Goal: Transaction & Acquisition: Purchase product/service

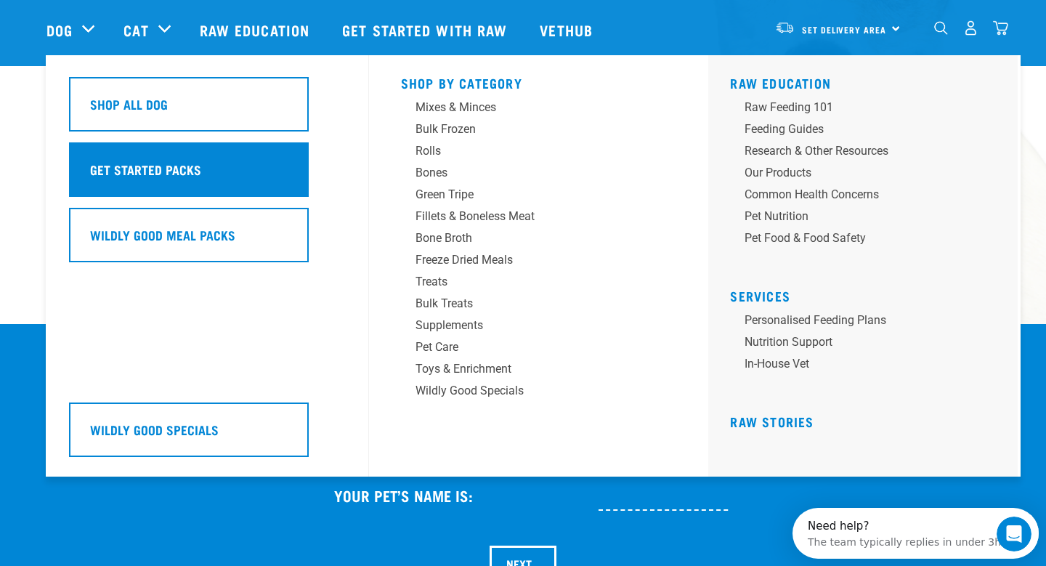
click at [195, 161] on h5 "Get Started Packs" at bounding box center [145, 169] width 111 height 19
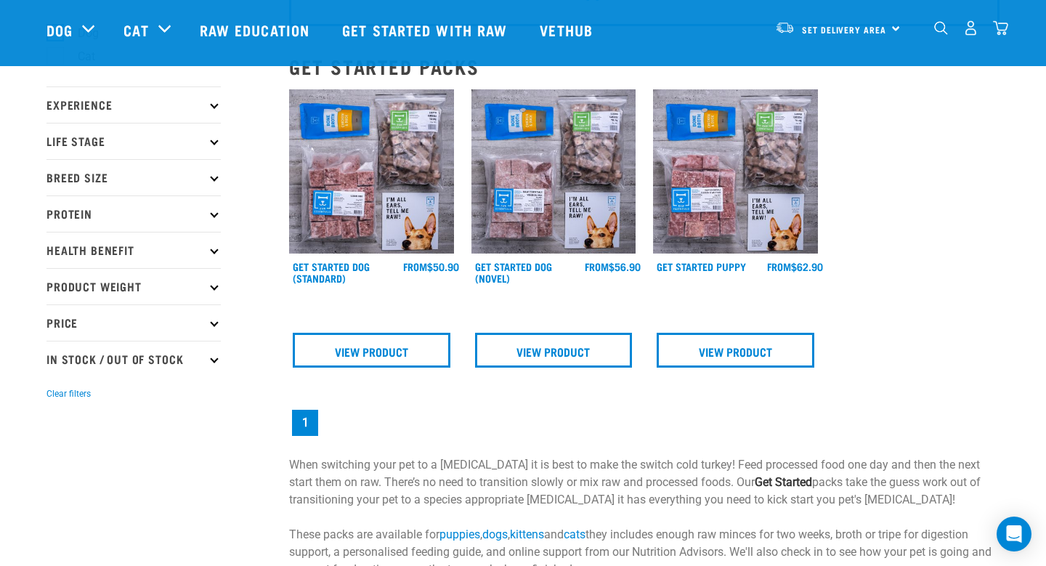
scroll to position [78, 0]
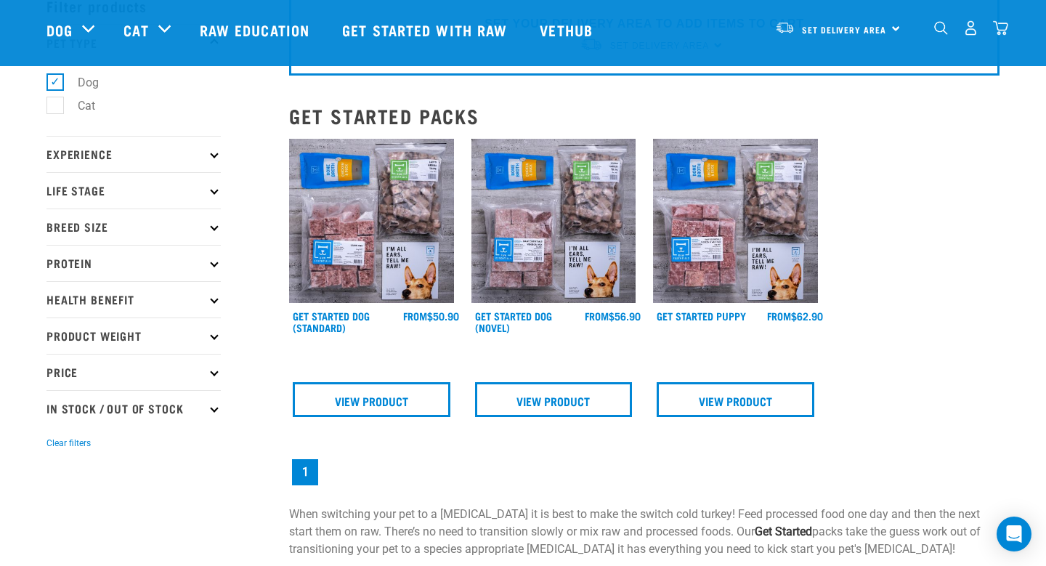
click at [360, 241] on img at bounding box center [371, 221] width 165 height 165
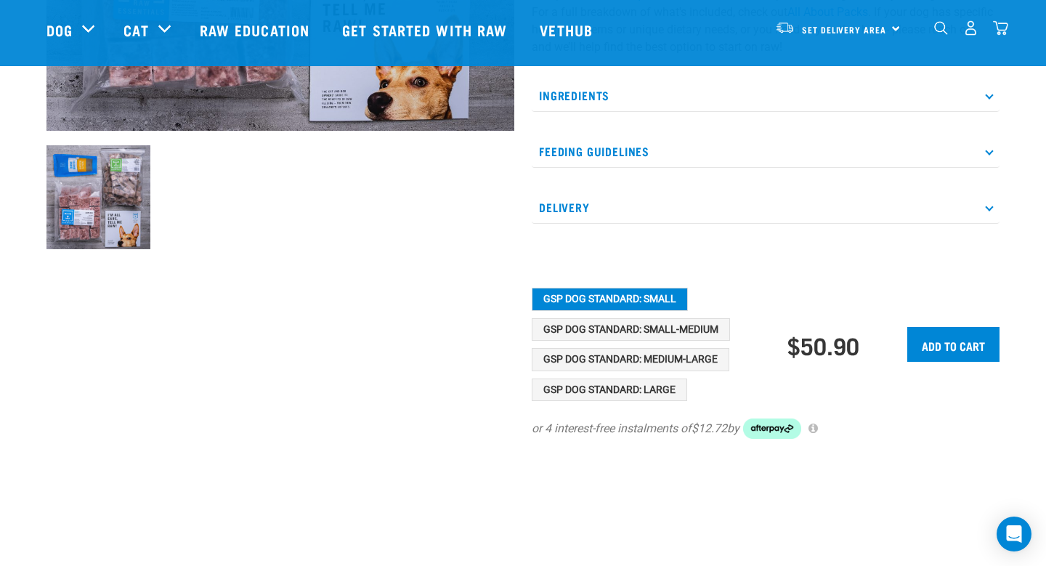
scroll to position [445, 0]
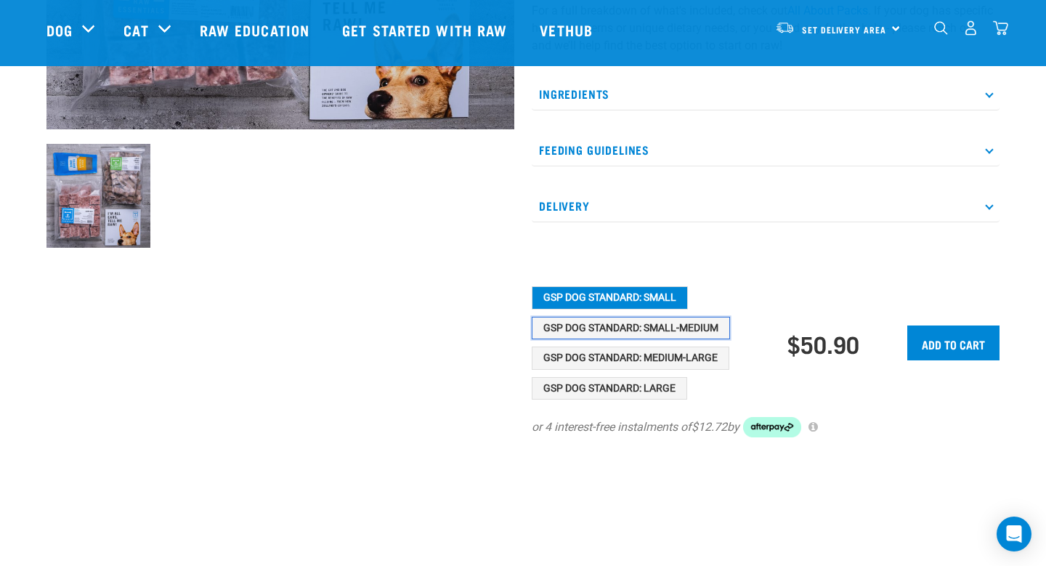
click at [629, 326] on button "GSP Dog Standard: Small-Medium" at bounding box center [631, 328] width 198 height 23
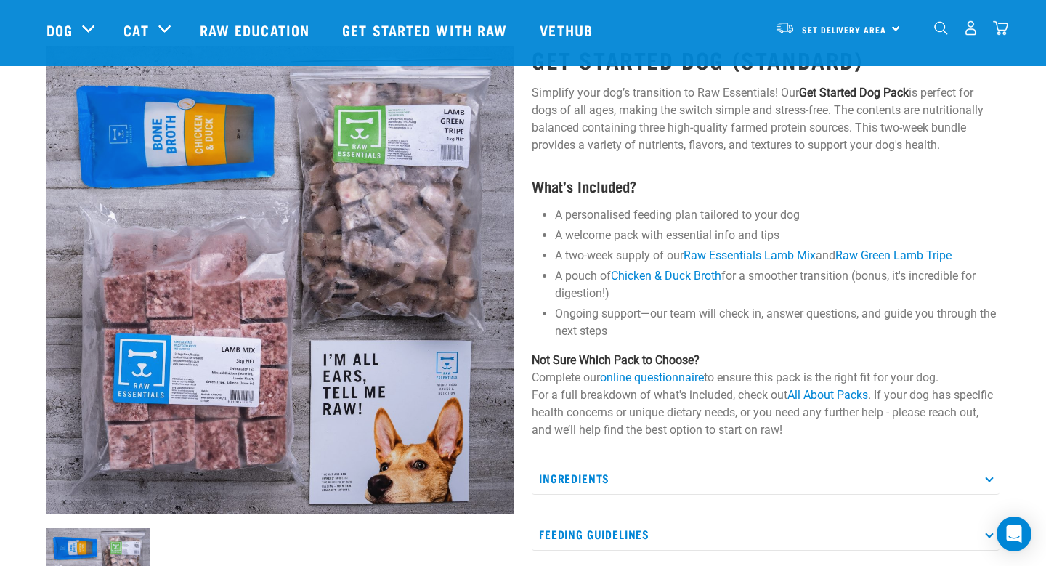
scroll to position [0, 0]
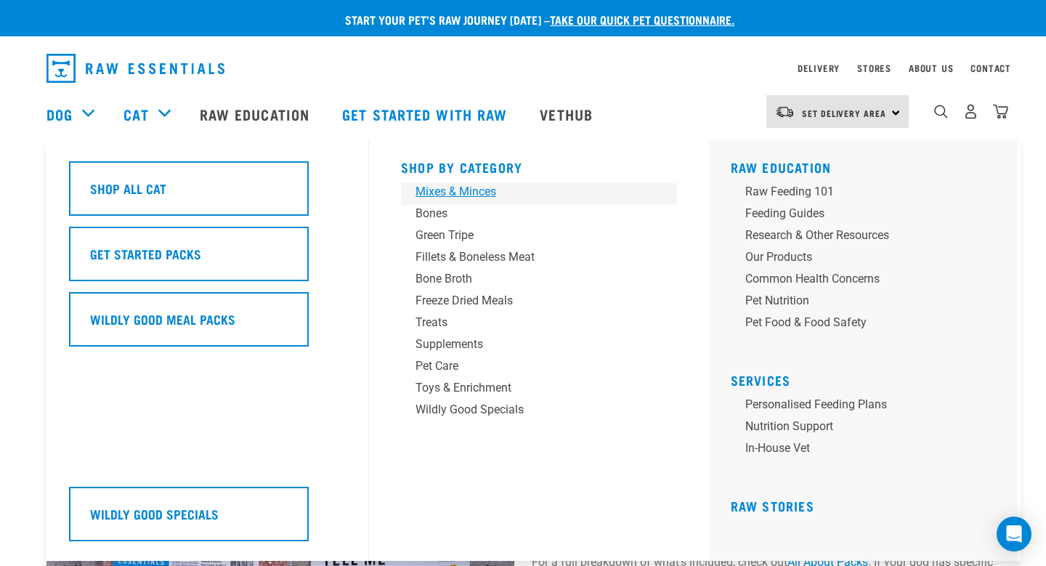
click at [449, 187] on div "Mixes & Minces" at bounding box center [529, 191] width 227 height 17
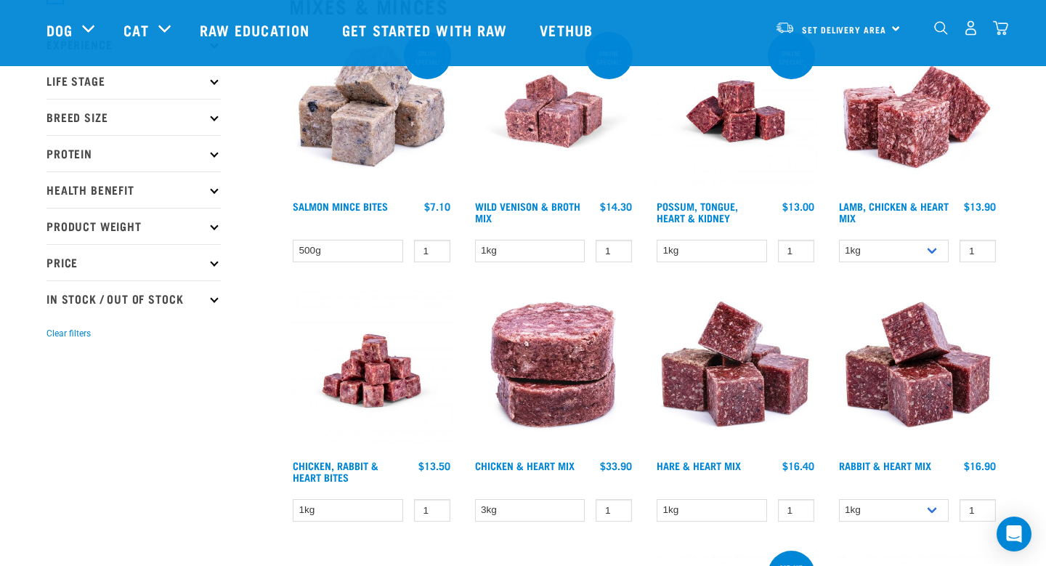
scroll to position [190, 0]
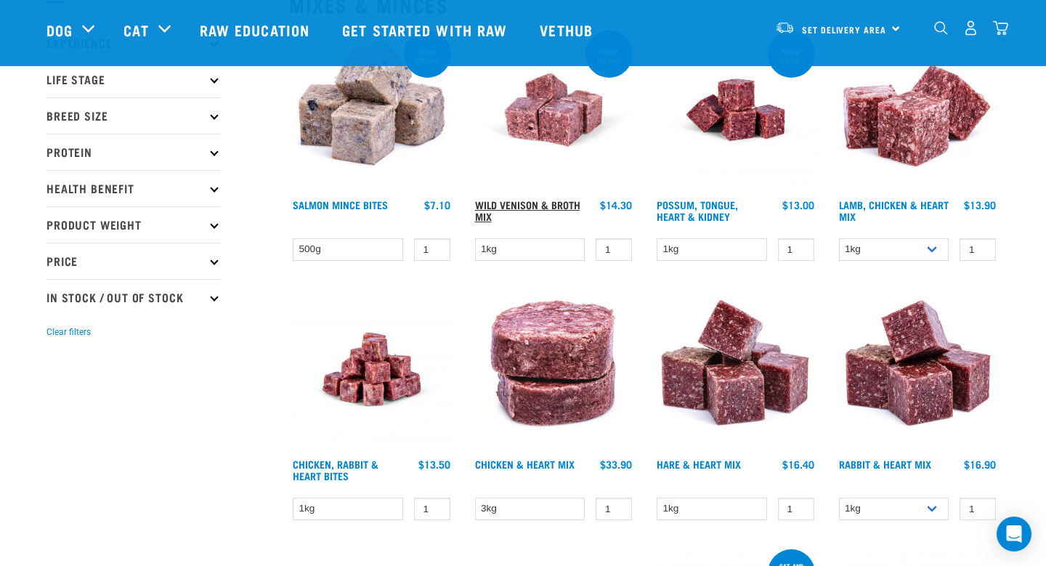
click at [542, 203] on link "Wild Venison & Broth Mix" at bounding box center [527, 210] width 105 height 17
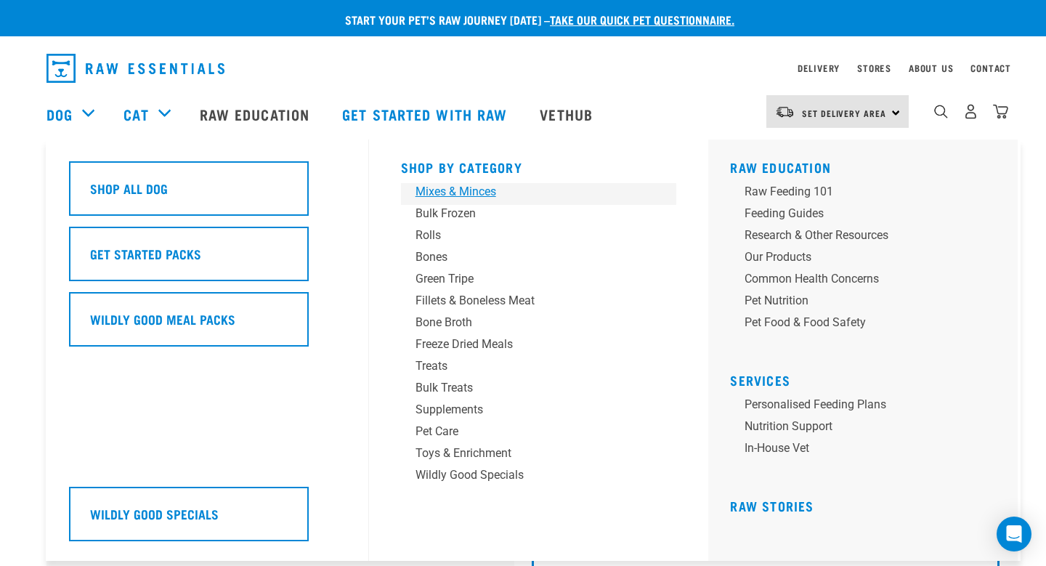
click at [447, 187] on div "Mixes & Minces" at bounding box center [529, 191] width 227 height 17
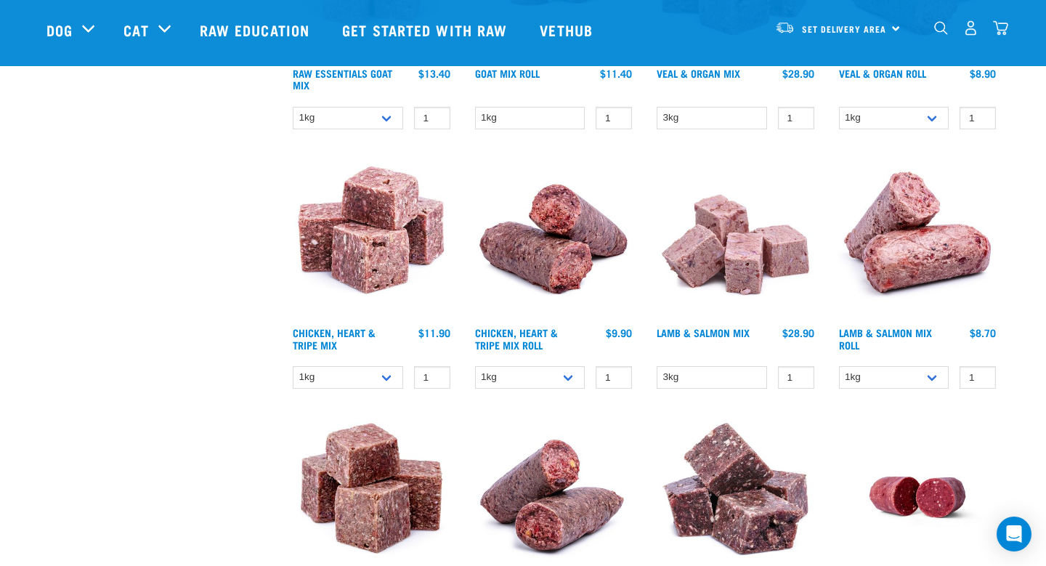
scroll to position [850, 0]
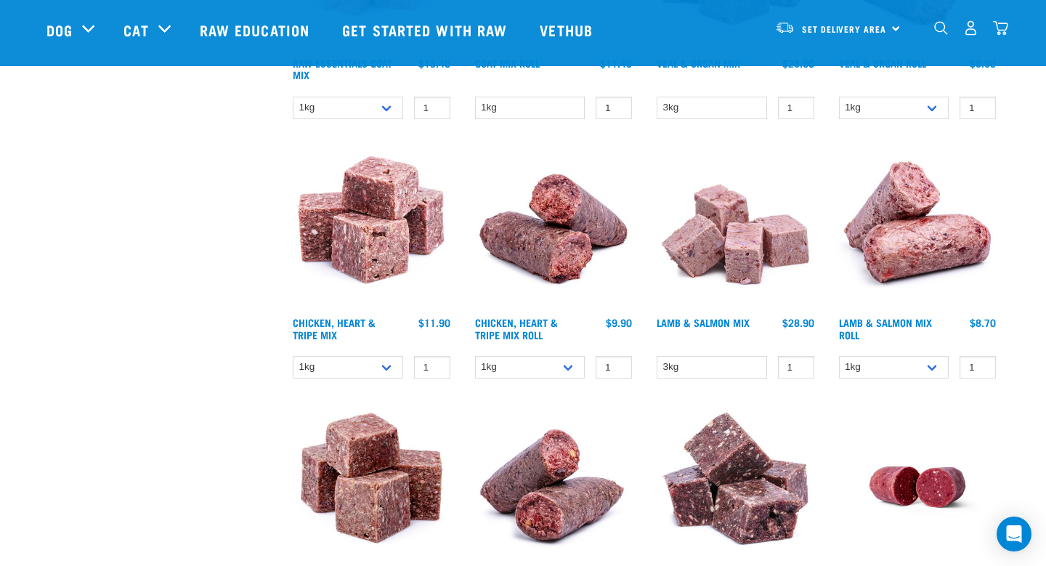
click at [386, 235] on img at bounding box center [371, 227] width 165 height 165
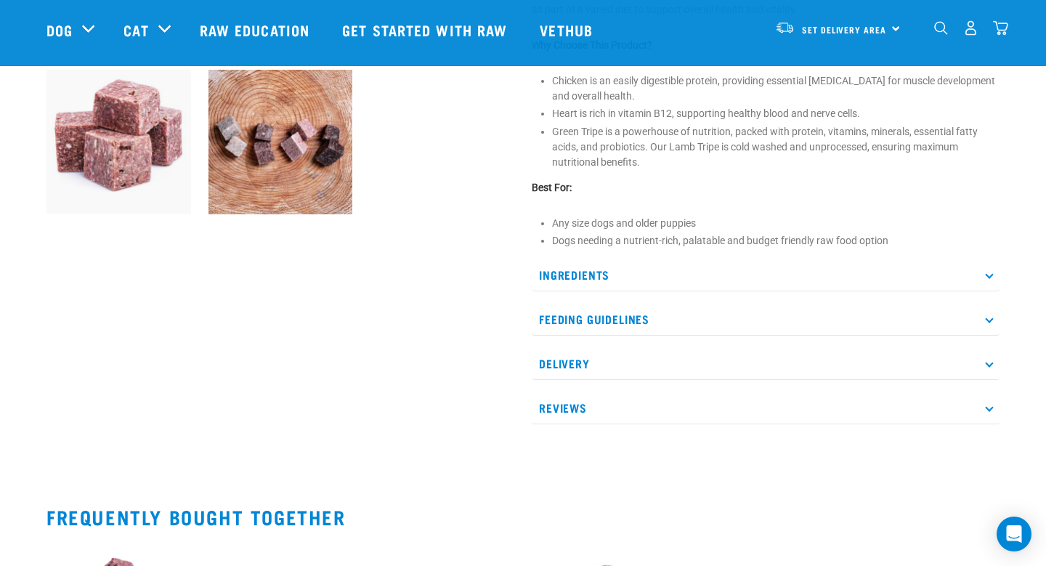
scroll to position [521, 0]
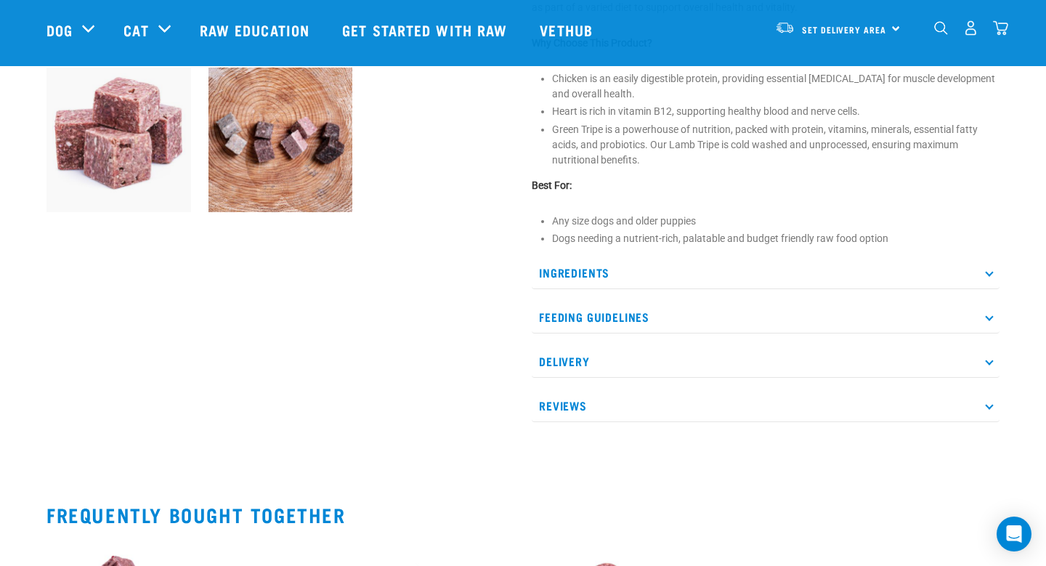
click at [652, 307] on p "Feeding Guidelines" at bounding box center [766, 317] width 468 height 33
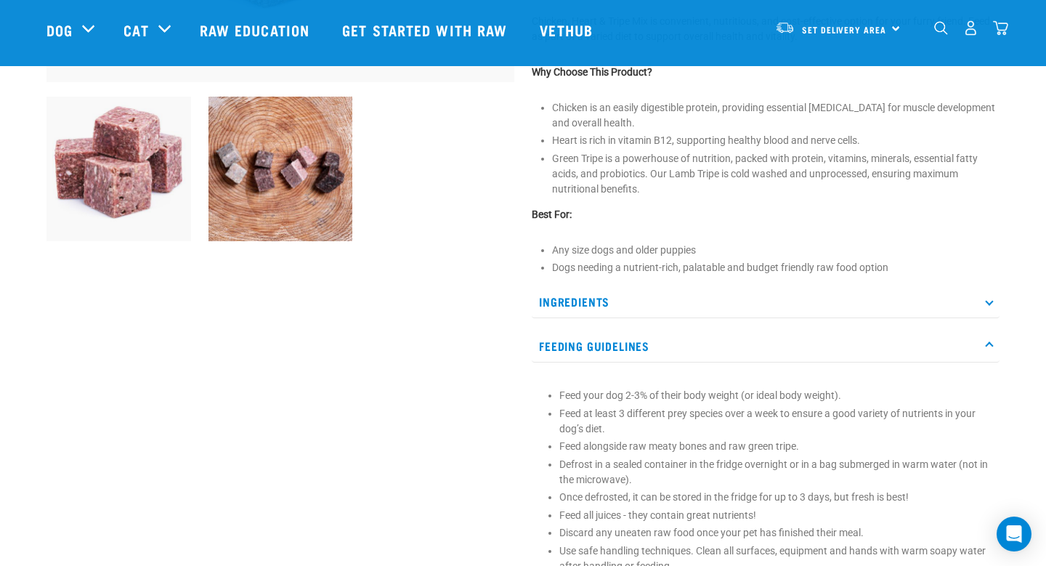
scroll to position [486, 0]
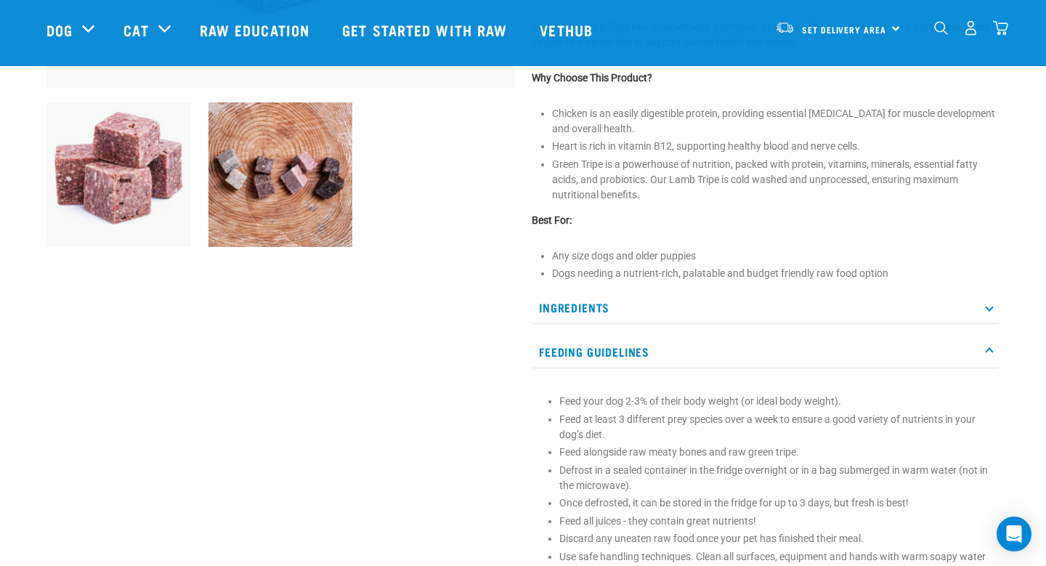
click at [610, 310] on p "Ingredients" at bounding box center [766, 307] width 468 height 33
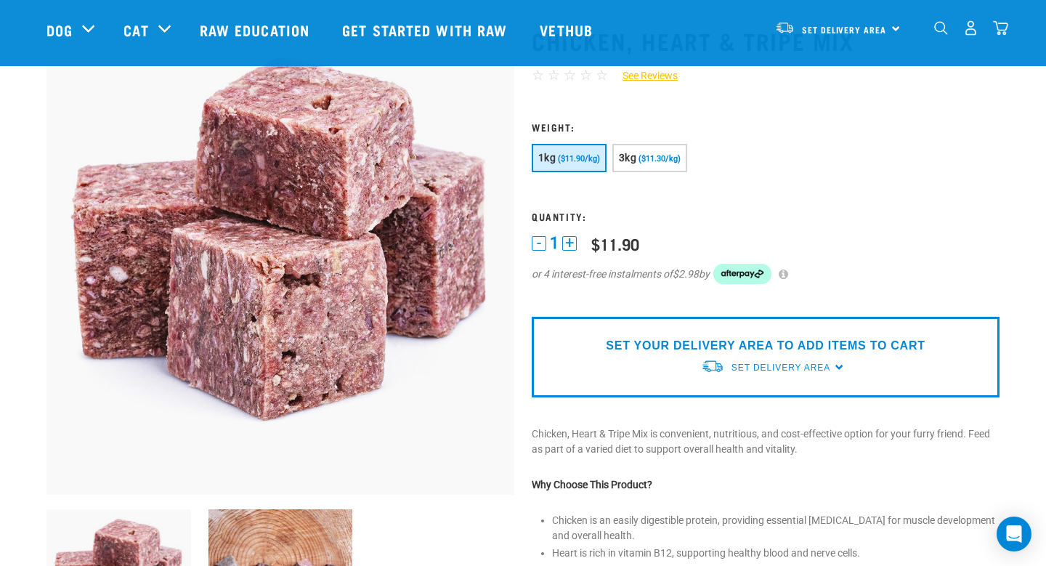
scroll to position [81, 0]
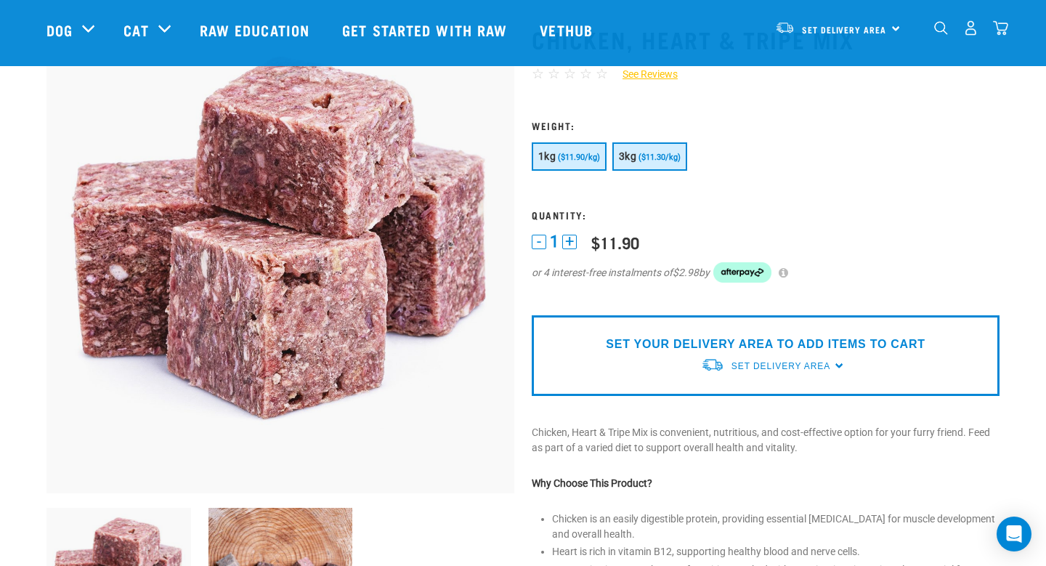
click at [661, 161] on button "3kg ($11.30/kg)" at bounding box center [650, 156] width 75 height 28
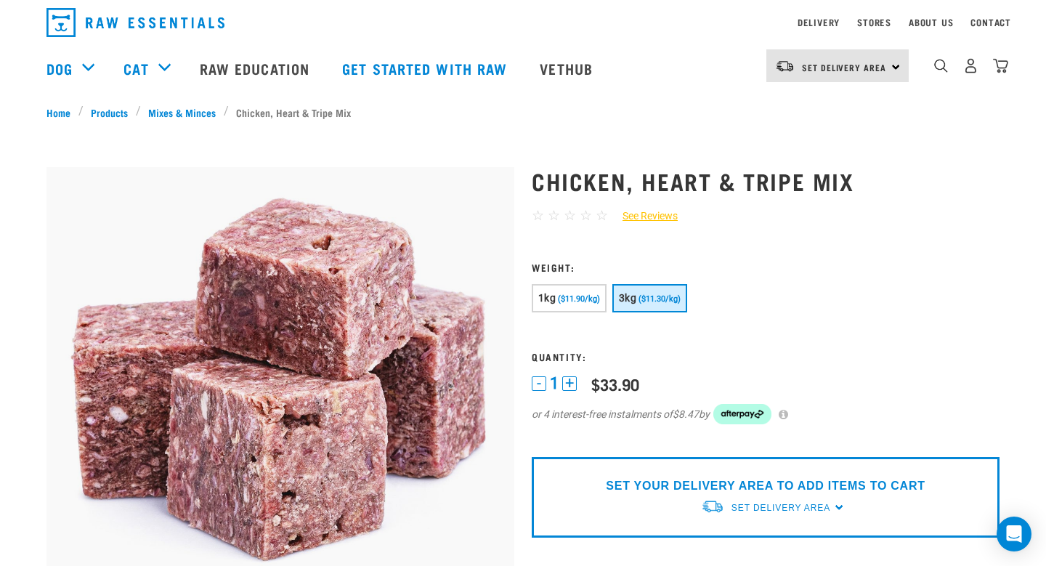
scroll to position [47, 0]
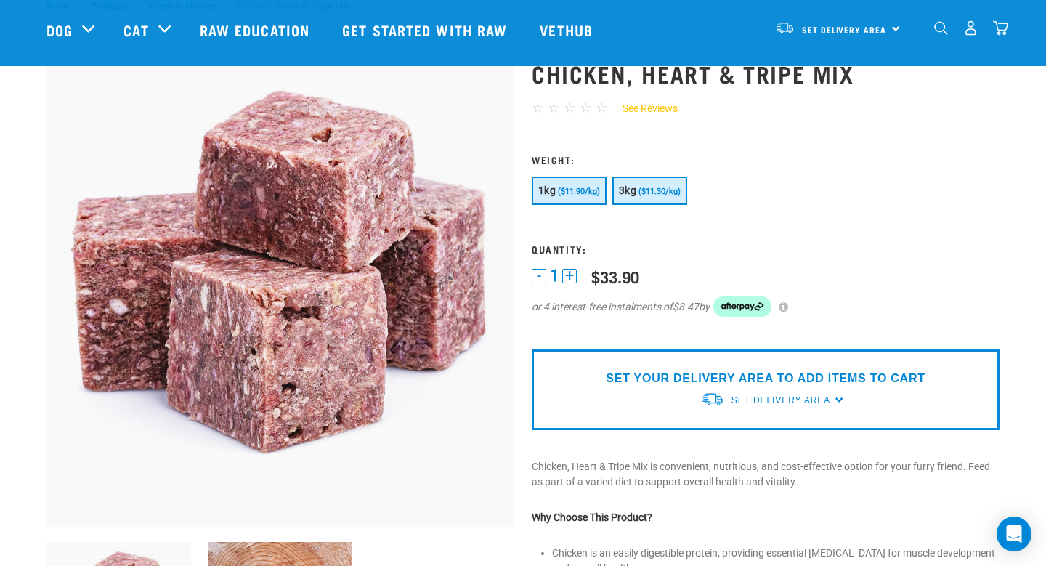
click at [562, 194] on span "($11.90/kg)" at bounding box center [579, 191] width 42 height 9
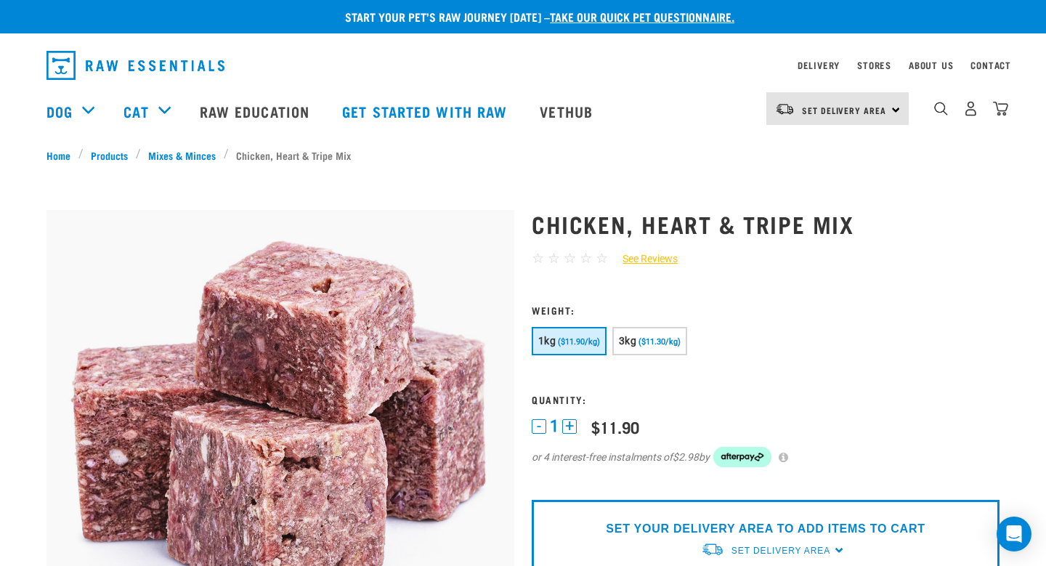
scroll to position [4, 0]
